Goal: Check status: Check status

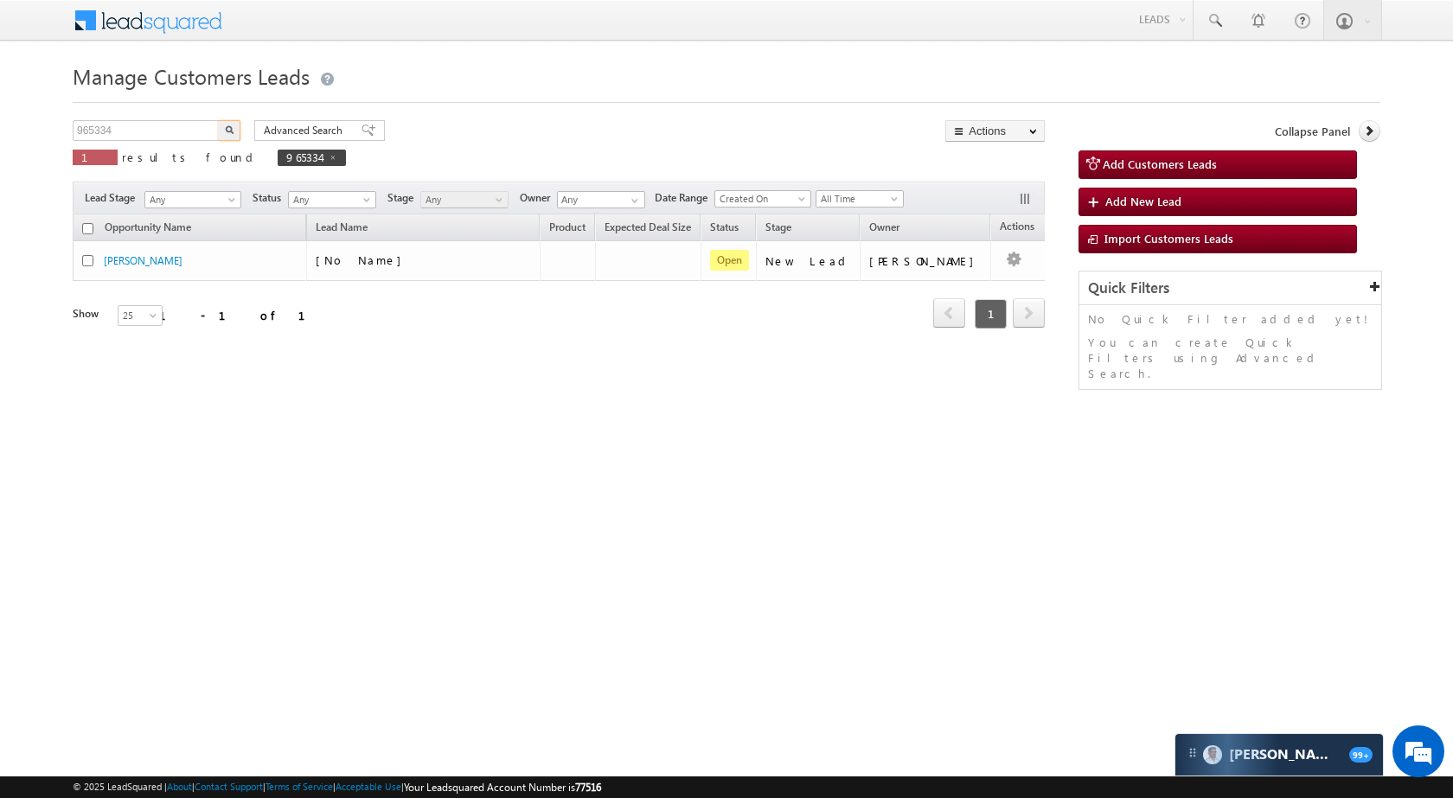
click at [166, 134] on input "965334" at bounding box center [147, 130] width 148 height 21
type input "962691"
click at [223, 131] on button "button" at bounding box center [229, 130] width 22 height 21
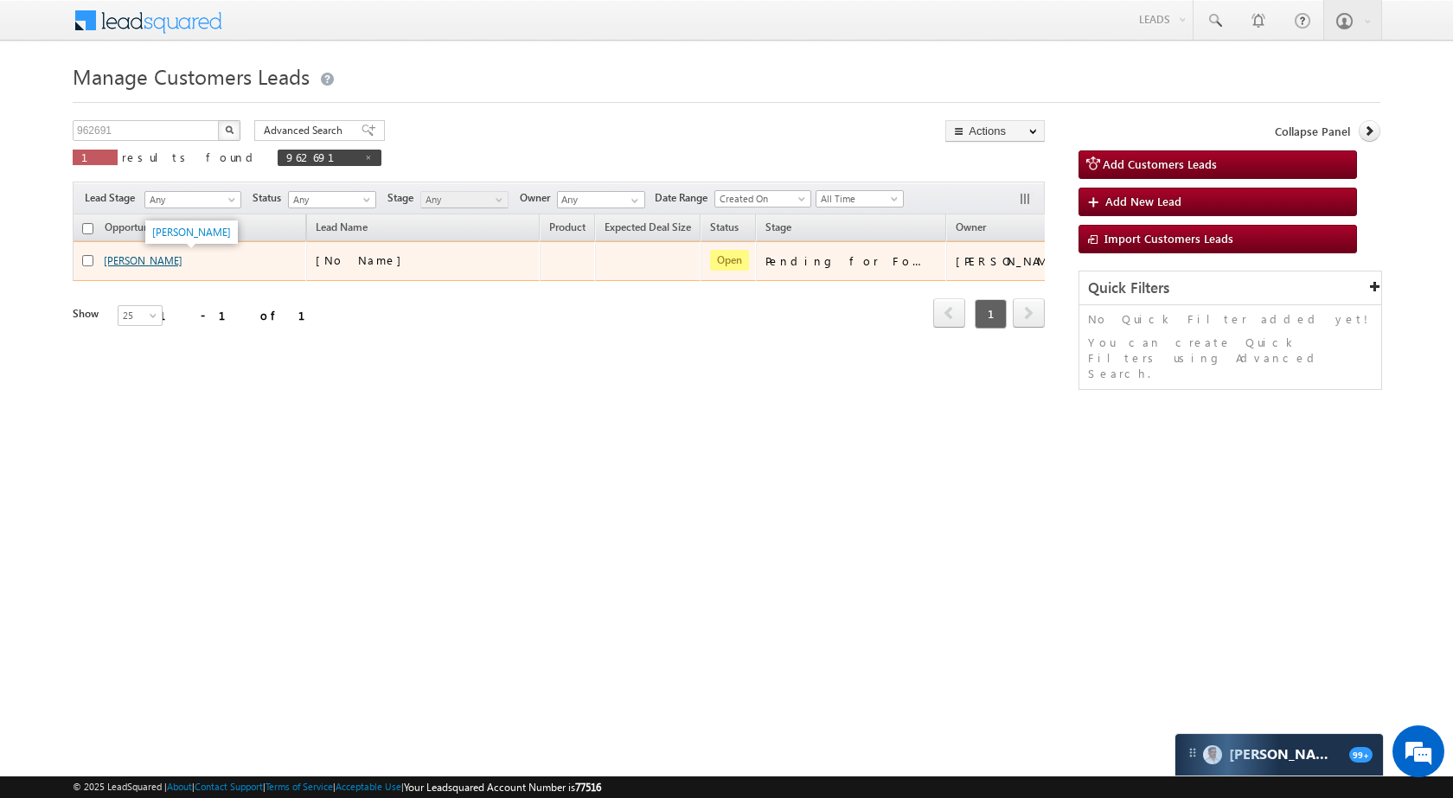
click at [156, 267] on link "[PERSON_NAME]" at bounding box center [143, 260] width 79 height 13
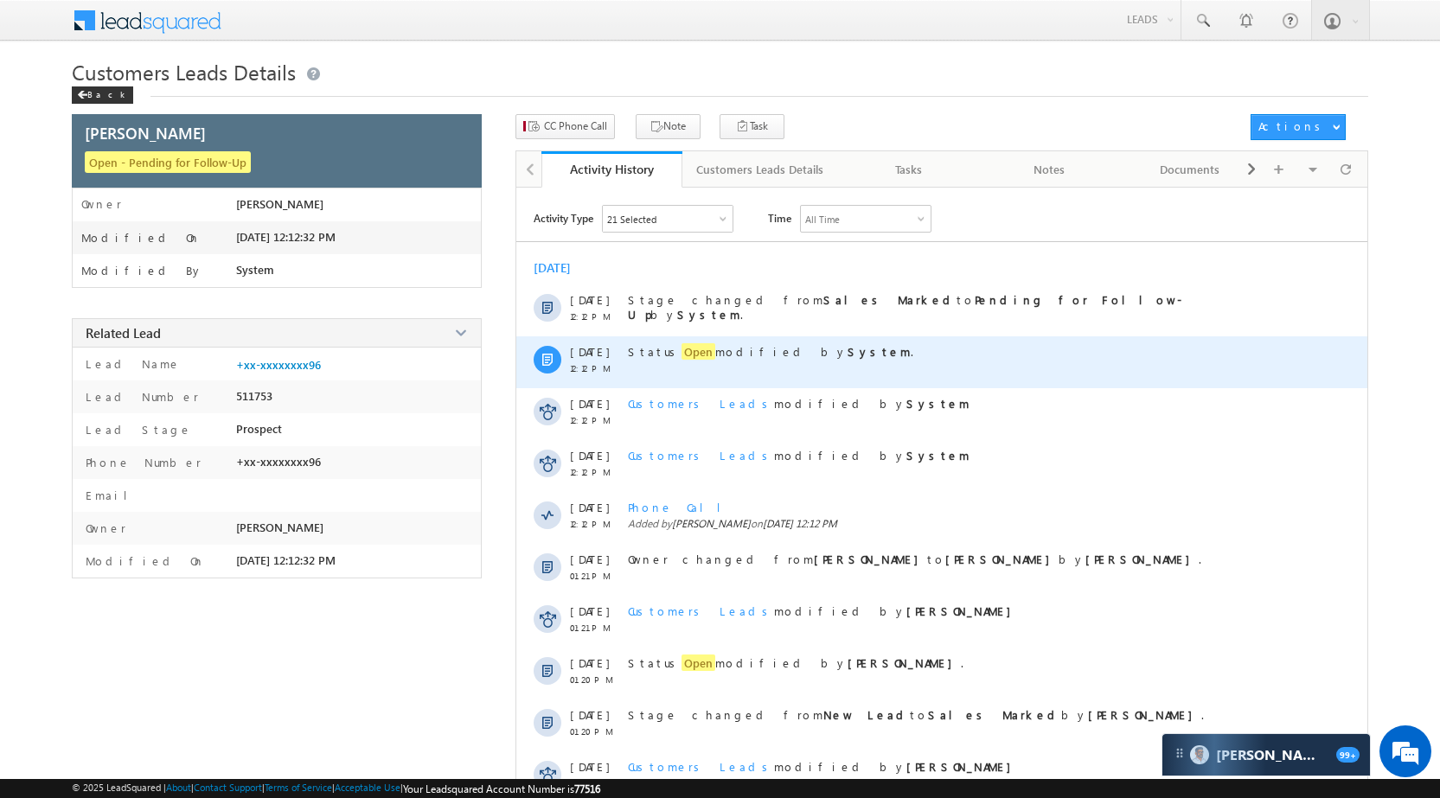
click at [681, 357] on span "Open" at bounding box center [698, 351] width 34 height 16
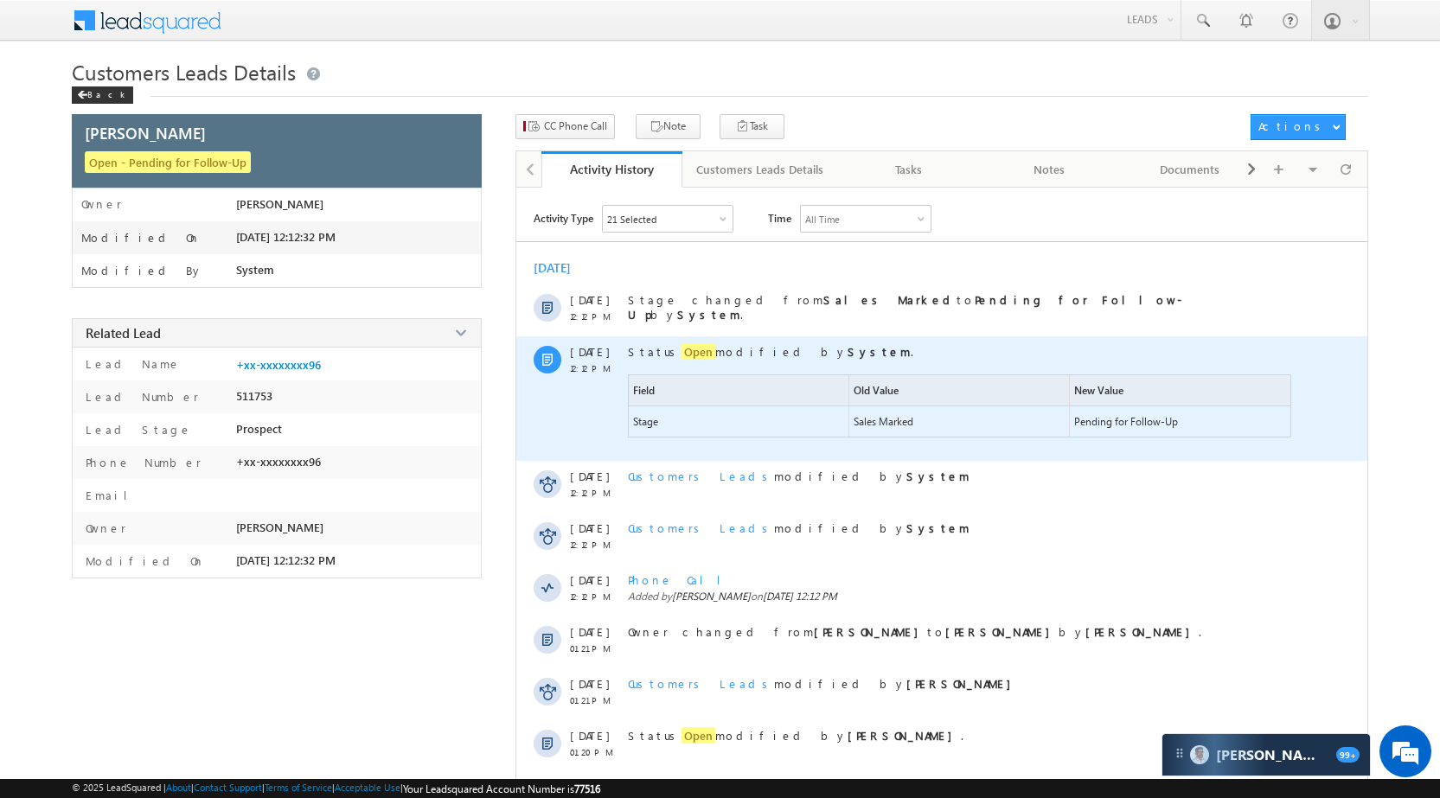
click at [681, 357] on span "Open" at bounding box center [698, 351] width 34 height 16
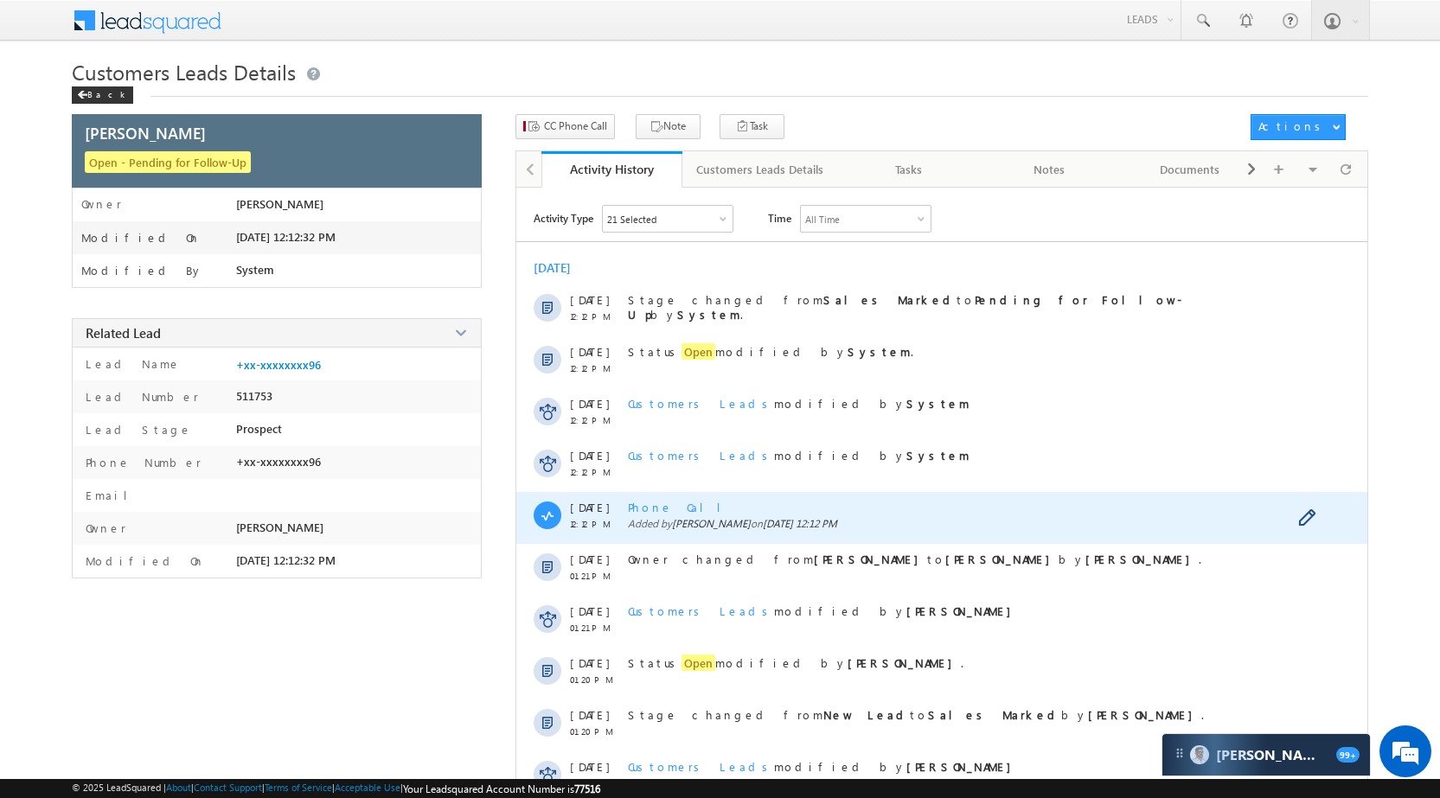
click at [672, 515] on div "Phone Call Added by Kunal Kumar on 08 Oct 2025 12:12 PM" at bounding box center [961, 518] width 667 height 52
click at [672, 509] on span "Phone Call" at bounding box center [681, 507] width 106 height 15
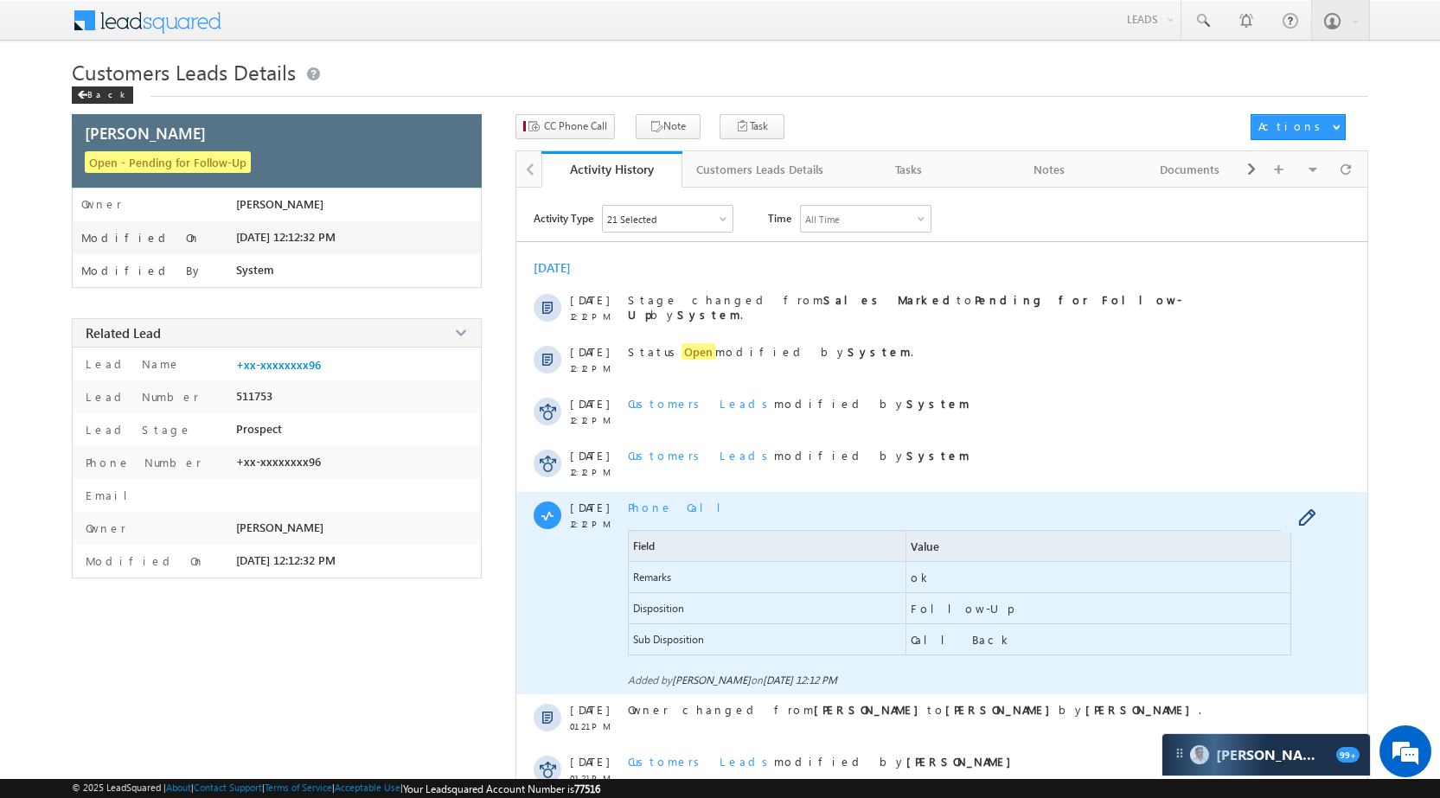
click at [672, 509] on span "Phone Call" at bounding box center [681, 507] width 106 height 15
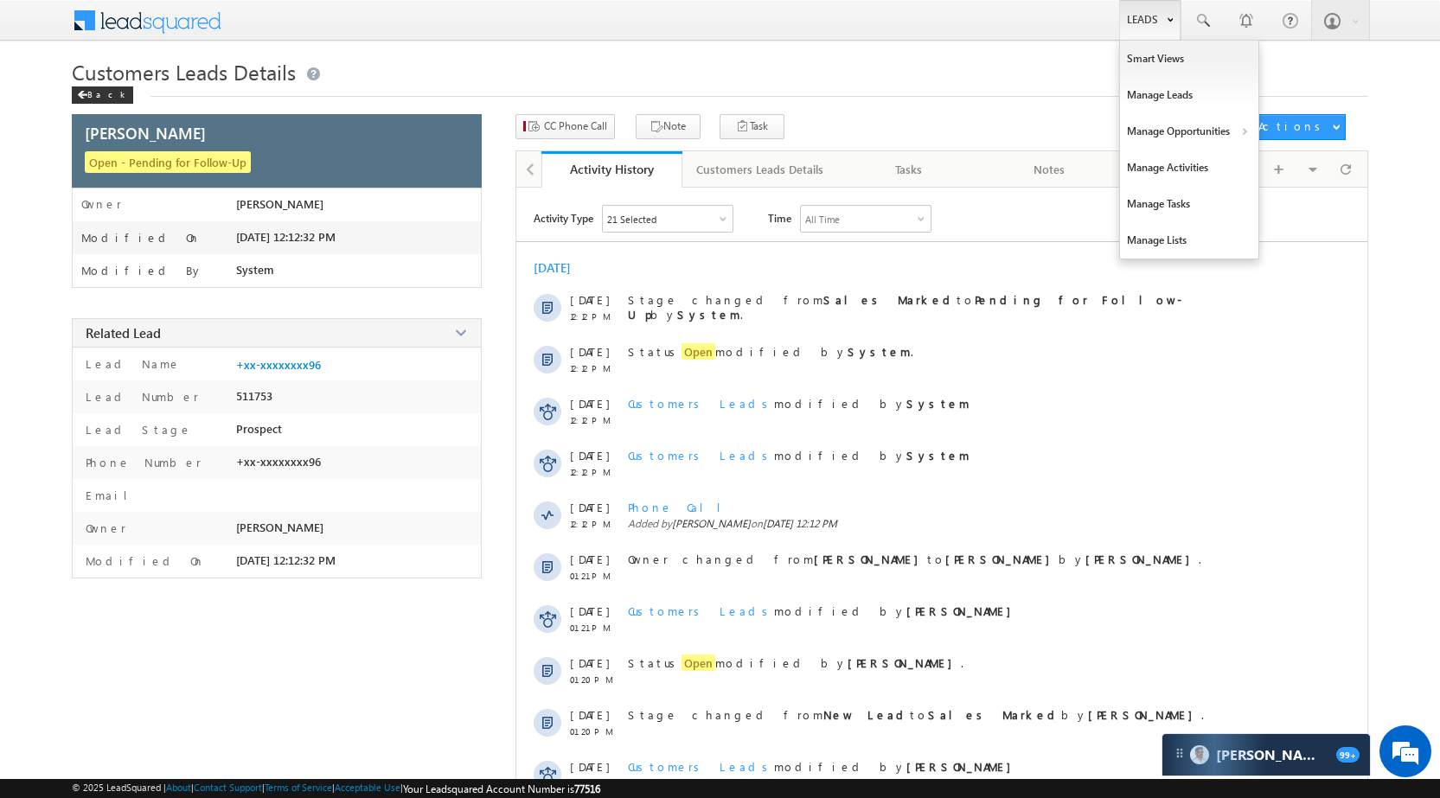
click at [1163, 16] on link "Leads" at bounding box center [1149, 20] width 61 height 40
click at [1207, 125] on link "Manage Opportunities" at bounding box center [1189, 131] width 138 height 36
click at [1307, 167] on link "Customers Leads" at bounding box center [1339, 168] width 158 height 36
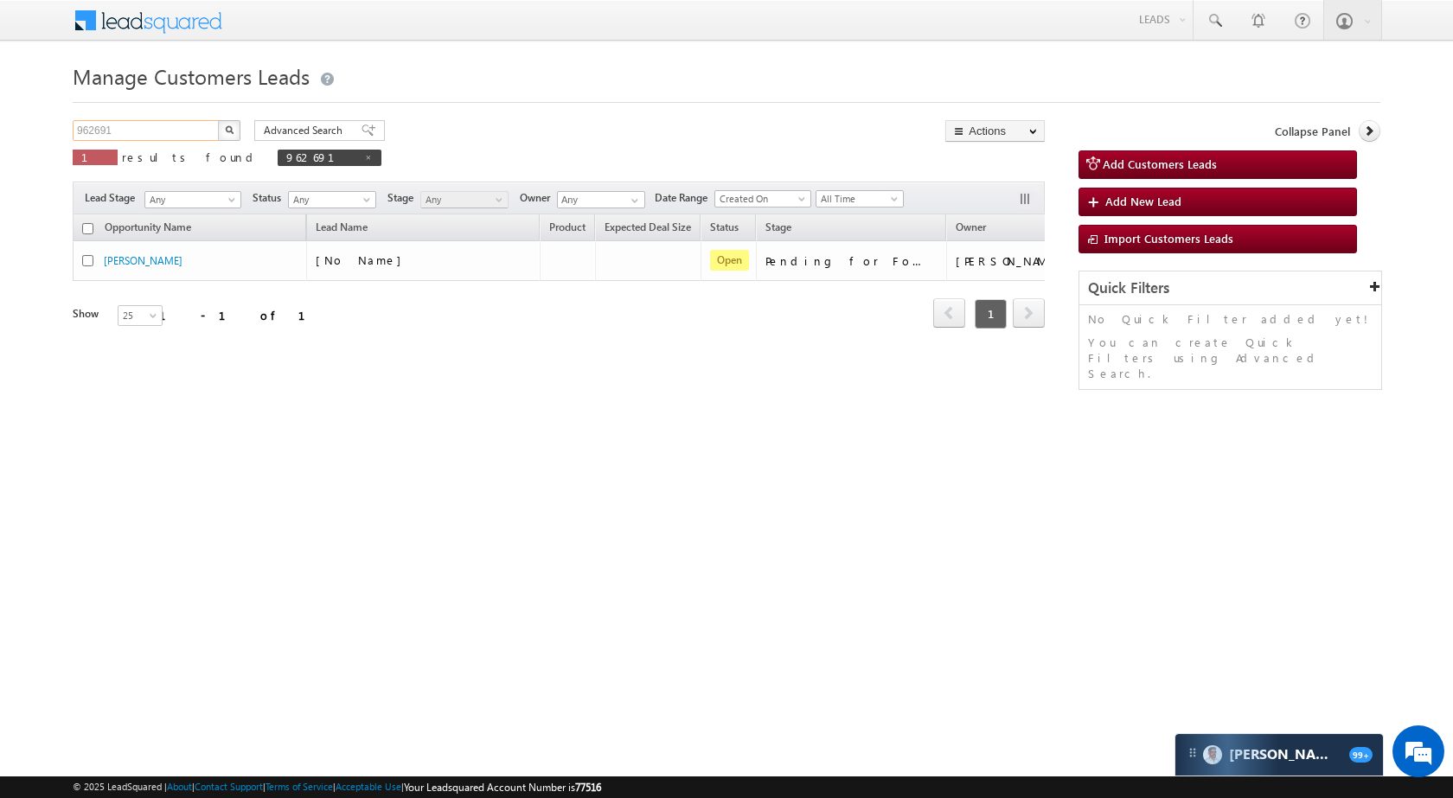
click at [129, 139] on input "962691" at bounding box center [147, 130] width 148 height 21
click at [130, 135] on input "962691" at bounding box center [147, 130] width 148 height 21
paste input "9567"
click at [237, 126] on button "button" at bounding box center [229, 130] width 22 height 21
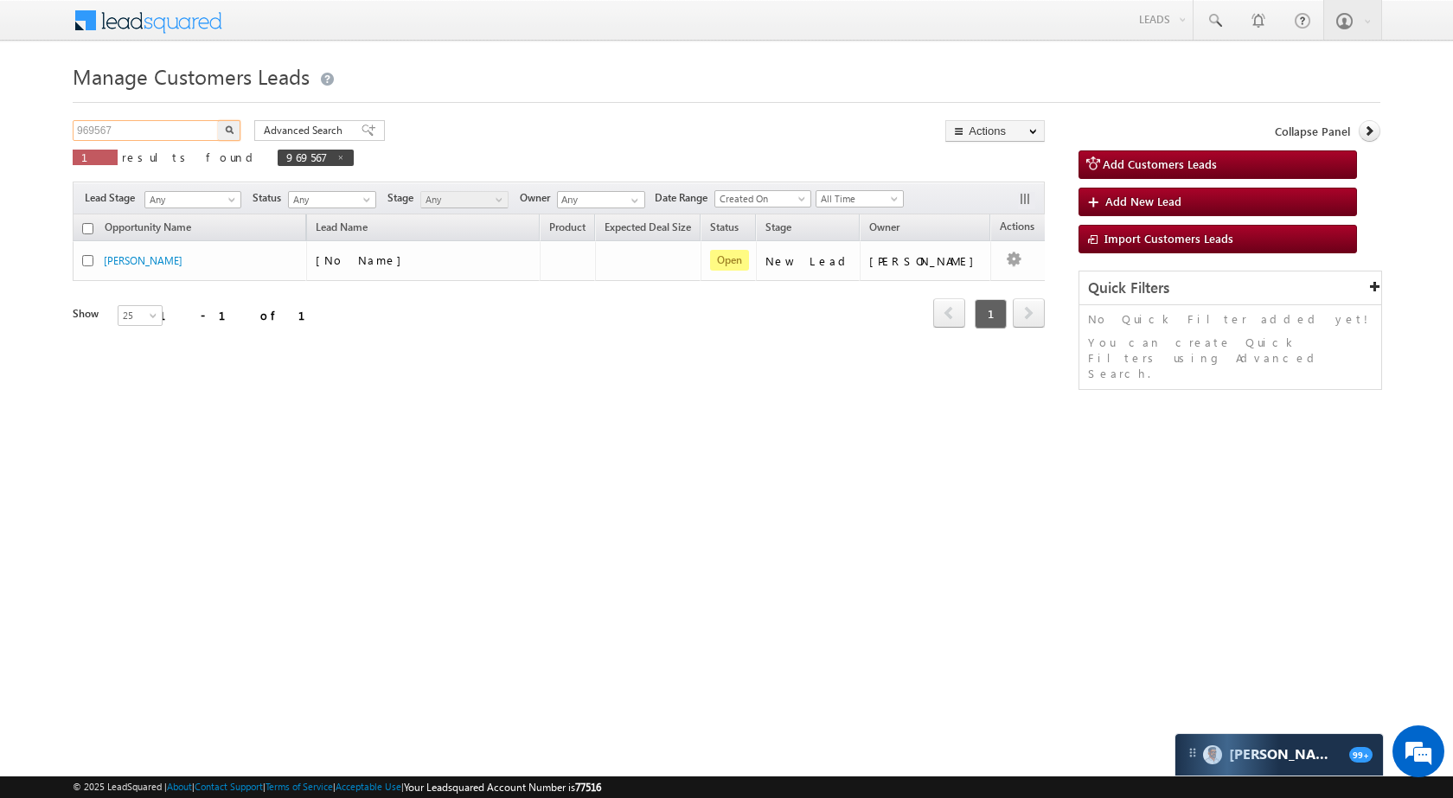
click at [156, 137] on input "969567" at bounding box center [147, 130] width 148 height 21
paste input "71574"
click at [224, 133] on button "button" at bounding box center [229, 130] width 22 height 21
click at [144, 134] on input "971574" at bounding box center [147, 130] width 148 height 21
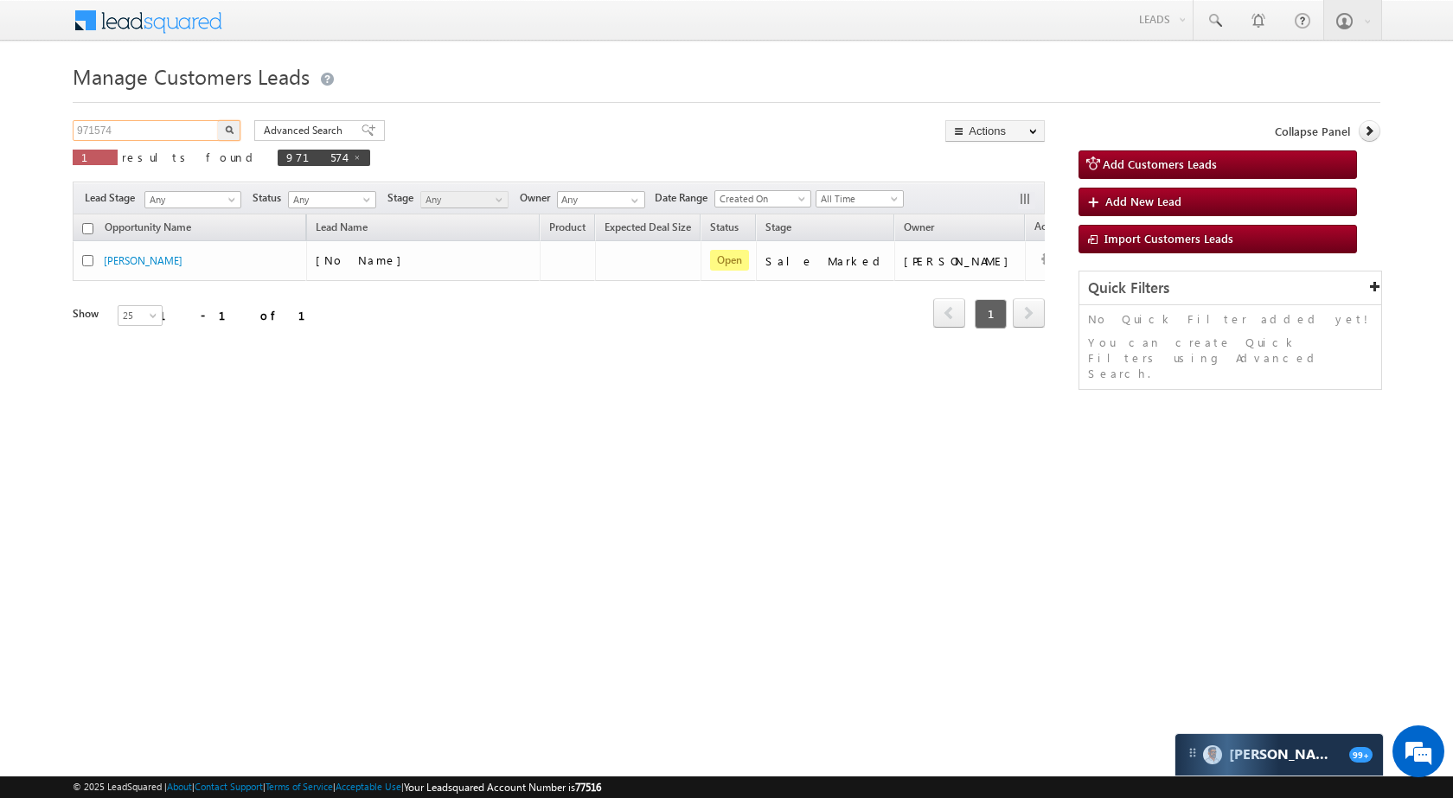
click at [144, 134] on input "971574" at bounding box center [147, 130] width 148 height 21
paste input "6596"
type input "965964"
click at [230, 132] on img "button" at bounding box center [229, 129] width 9 height 9
